Goal: Find specific page/section: Find specific page/section

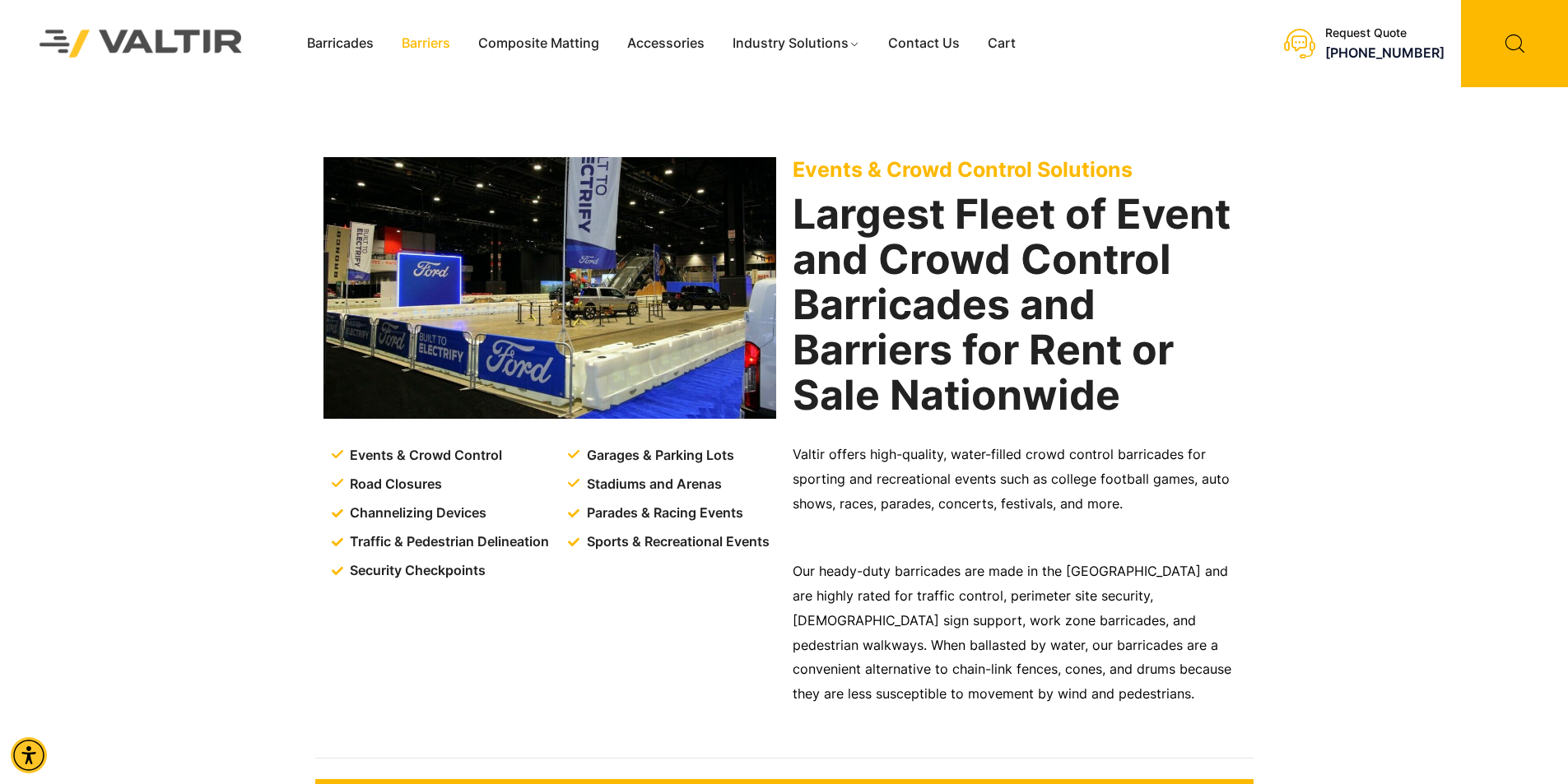
click at [428, 47] on link "Barriers" at bounding box center [426, 44] width 77 height 25
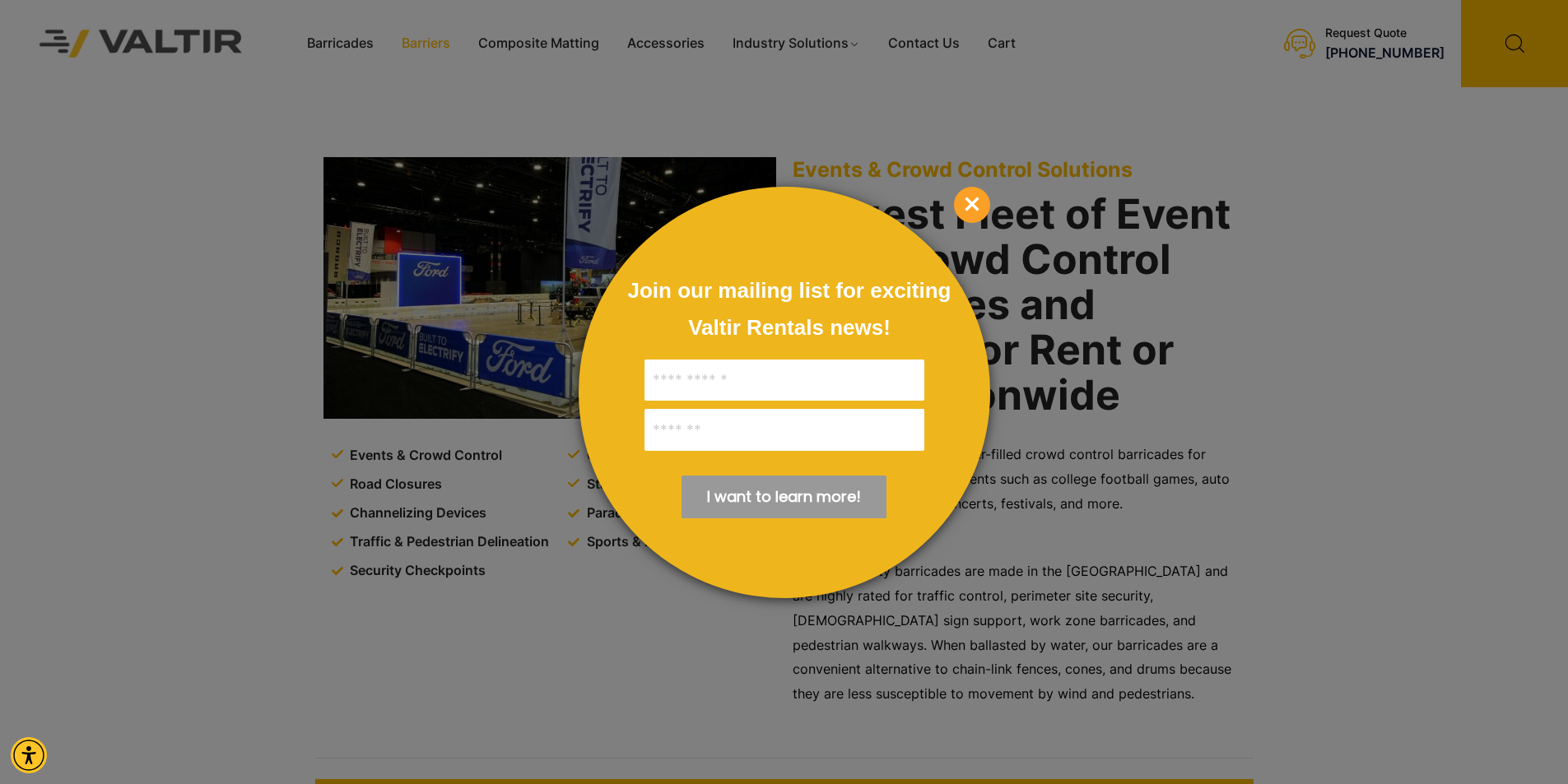
click at [978, 201] on span "×" at bounding box center [972, 204] width 36 height 36
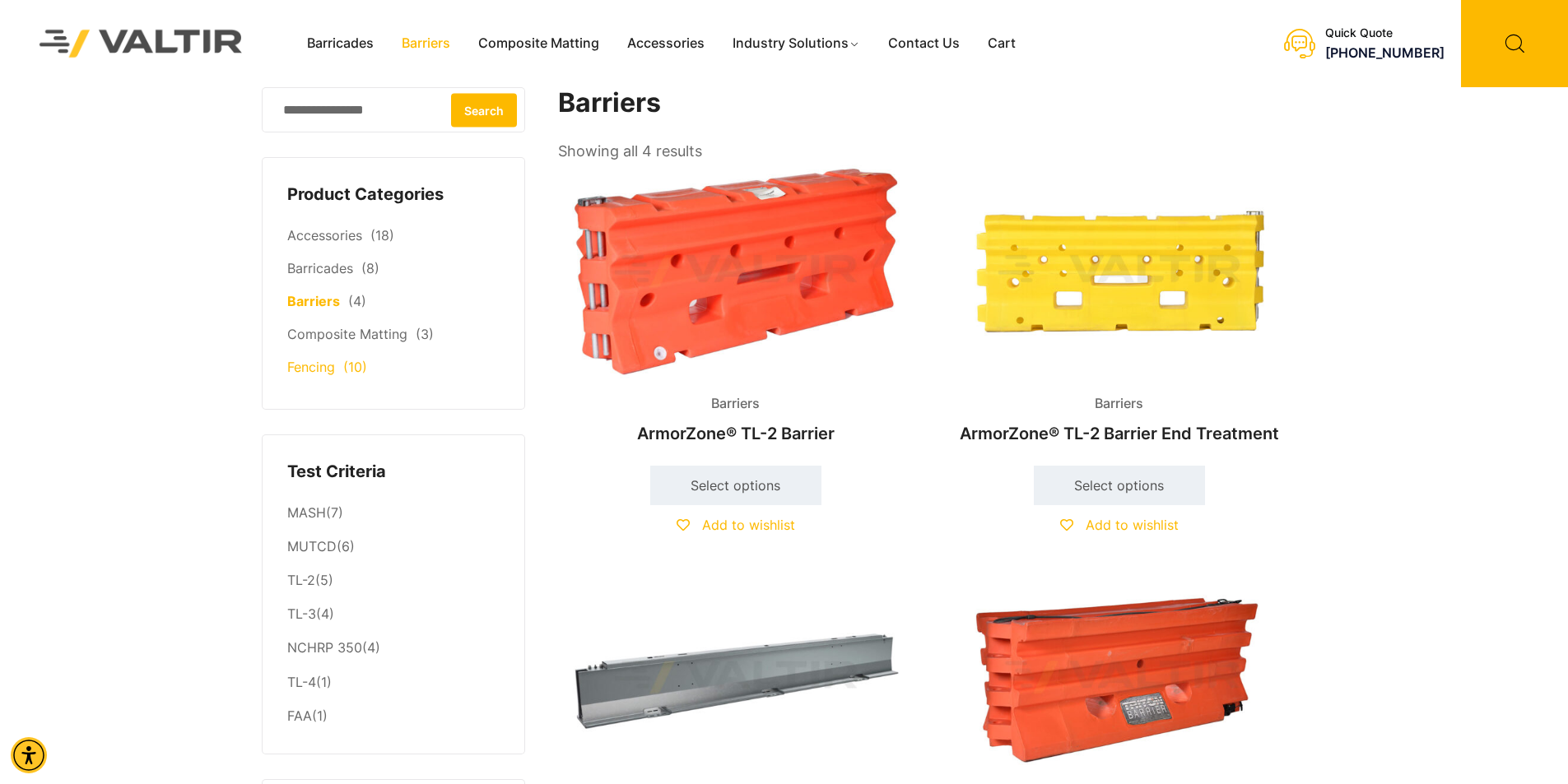
click at [303, 364] on link "Fencing" at bounding box center [311, 367] width 47 height 17
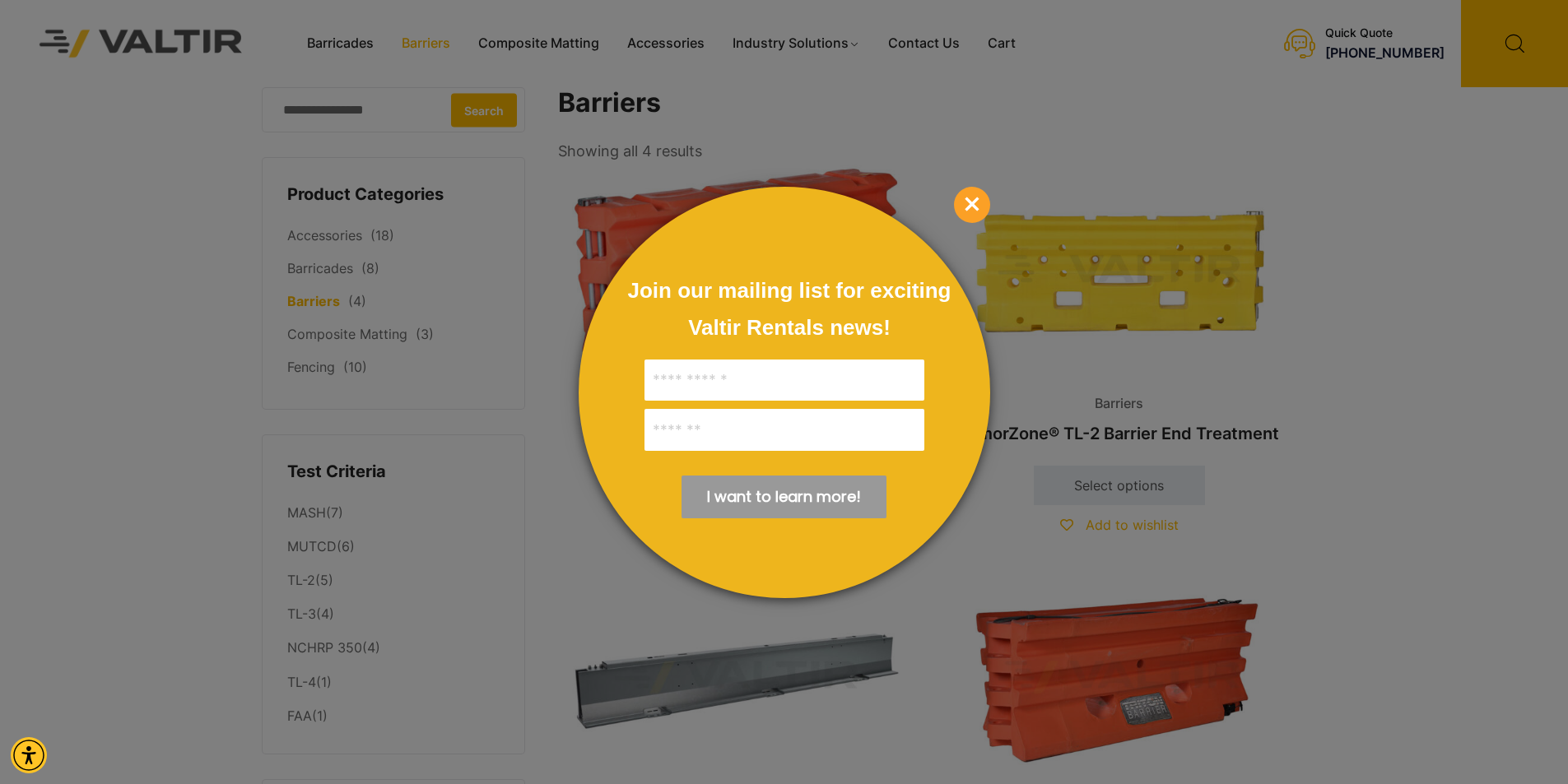
click at [976, 196] on span "×" at bounding box center [972, 204] width 36 height 36
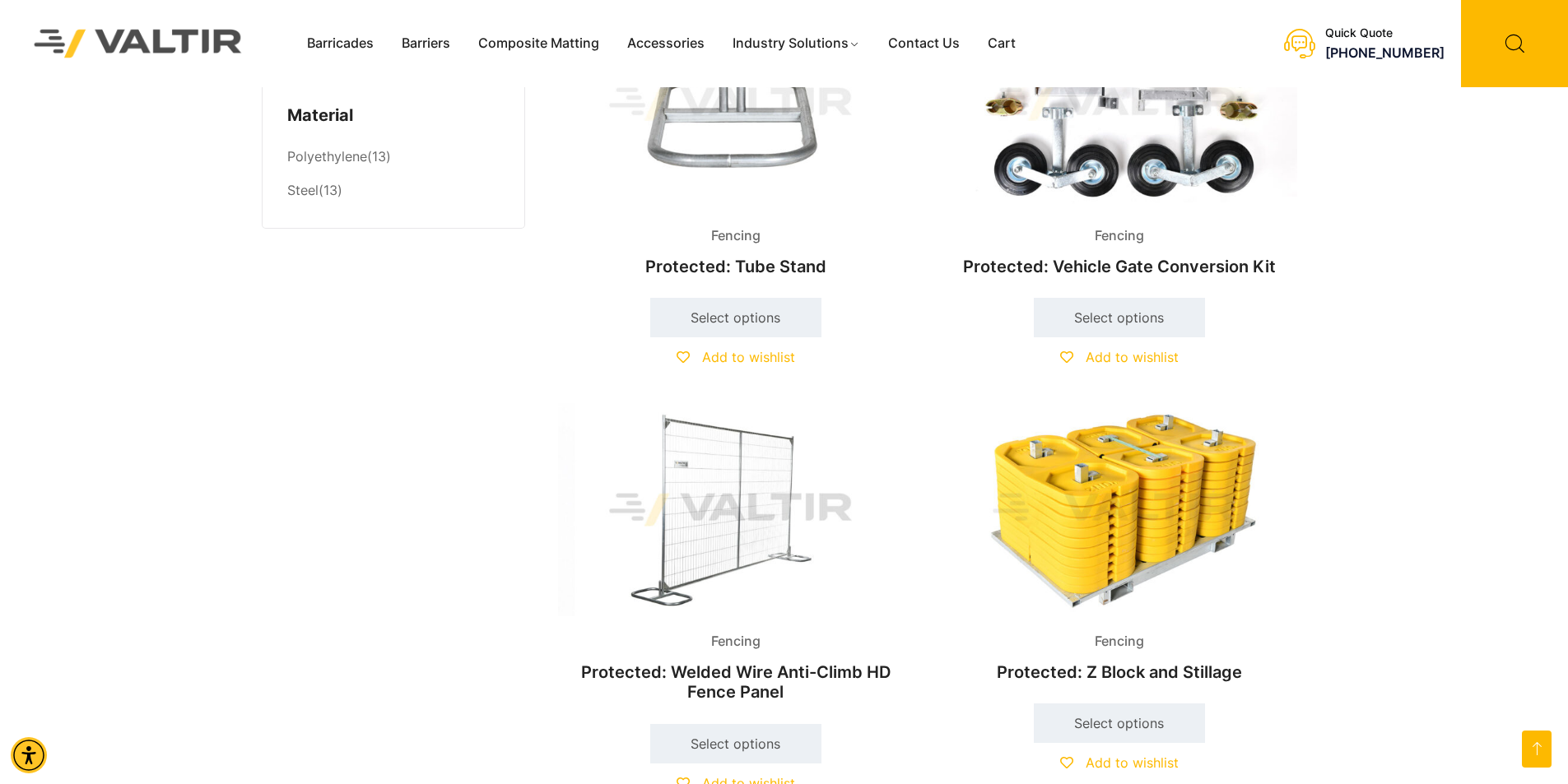
scroll to position [1645, 0]
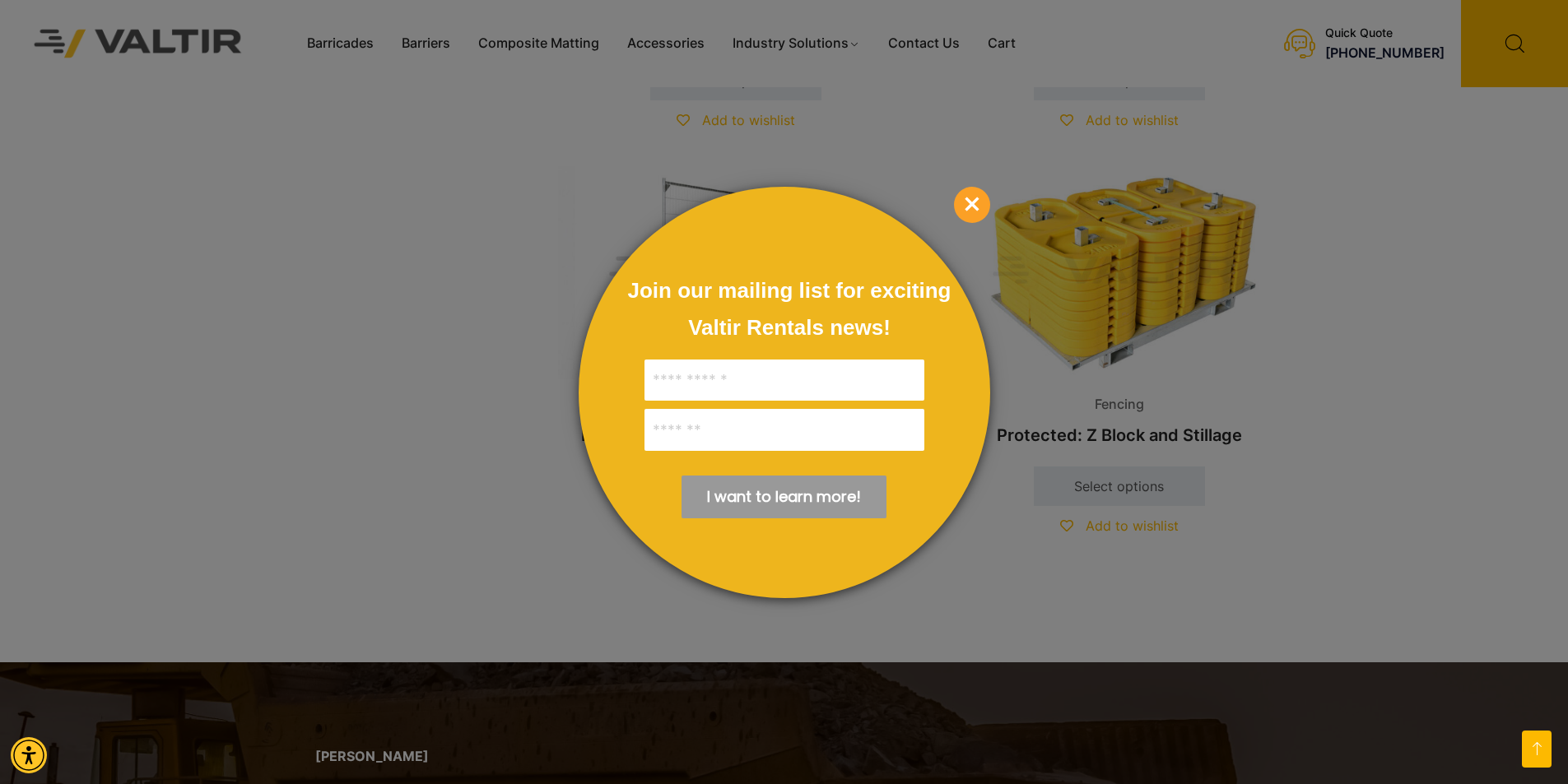
click at [969, 201] on span "×" at bounding box center [972, 204] width 36 height 36
